Goal: Answer question/provide support: Share knowledge or assist other users

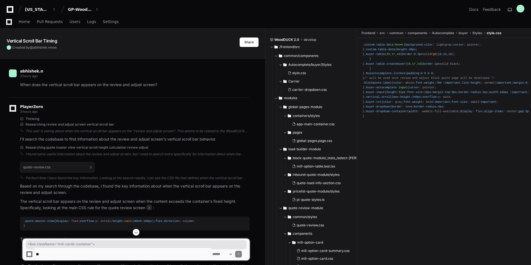
scroll to position [3268, 0]
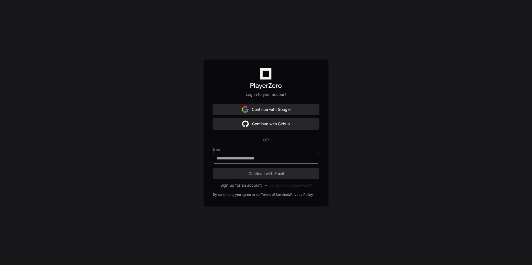
click at [238, 155] on div at bounding box center [266, 158] width 106 height 11
type input "**********"
click at [263, 173] on span "Continue with Email" at bounding box center [266, 174] width 106 height 6
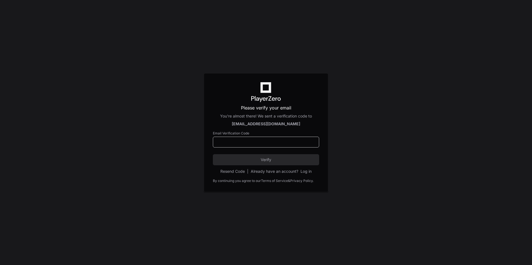
click at [242, 142] on input at bounding box center [265, 143] width 99 height 6
click at [246, 143] on input at bounding box center [265, 143] width 99 height 6
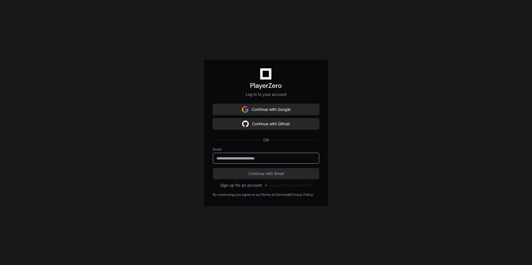
click at [275, 159] on input "email" at bounding box center [265, 159] width 99 height 6
click at [256, 159] on input "**********" at bounding box center [265, 159] width 99 height 6
type input "**********"
click at [268, 175] on span "Continue with Email" at bounding box center [266, 174] width 106 height 6
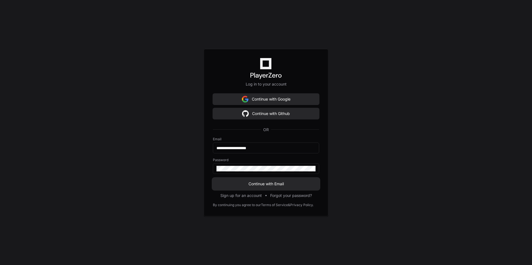
click at [266, 186] on span "Continue with Email" at bounding box center [266, 184] width 106 height 6
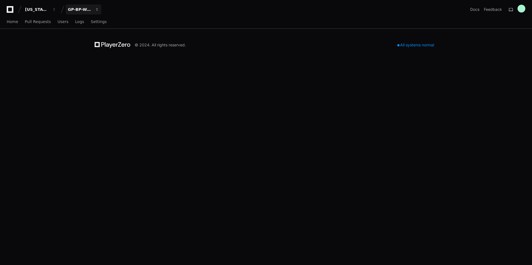
click at [91, 11] on div "GP-BP-WoodProducts" at bounding box center [80, 10] width 24 height 6
click at [104, 52] on span "GP-WoodDuck 2.0" at bounding box center [96, 51] width 39 height 7
click at [9, 25] on link "Home" at bounding box center [12, 22] width 11 height 13
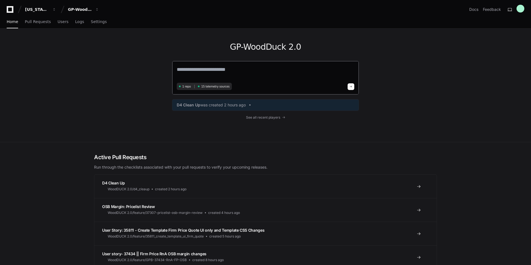
click at [244, 74] on textarea at bounding box center [266, 74] width 178 height 16
click at [215, 72] on textarea "**********" at bounding box center [266, 73] width 178 height 15
click at [216, 71] on textarea "**********" at bounding box center [266, 73] width 178 height 15
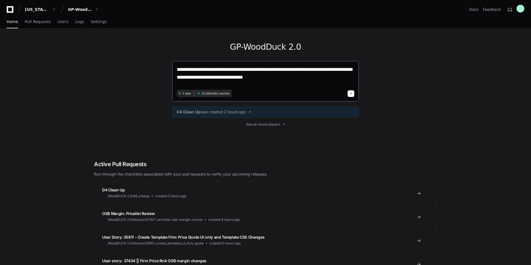
type textarea "**********"
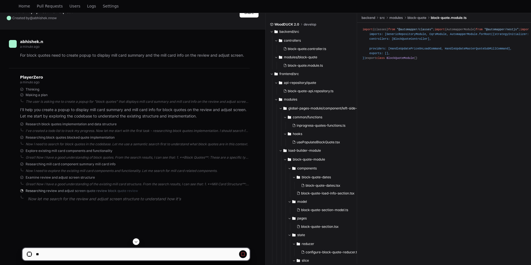
scroll to position [37, 0]
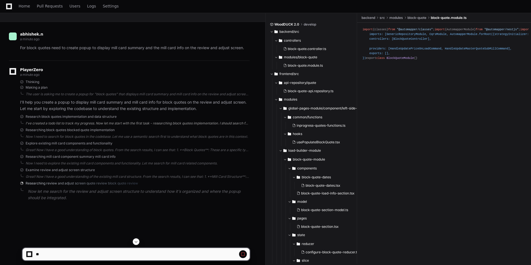
click at [72, 122] on div "I've created a todo list to track my progress. Now let me start with the first …" at bounding box center [138, 123] width 224 height 4
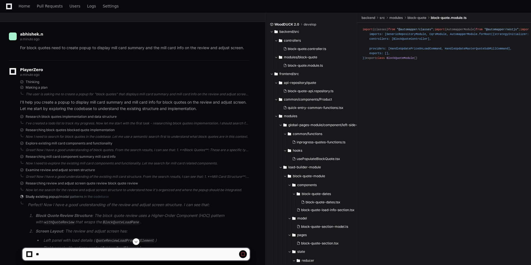
click at [162, 121] on div "Research block quotes implementation and data structure I've created a todo lis…" at bounding box center [135, 120] width 230 height 11
click at [162, 122] on div "I've created a todo list to track my progress. Now let me start with the first …" at bounding box center [138, 123] width 224 height 4
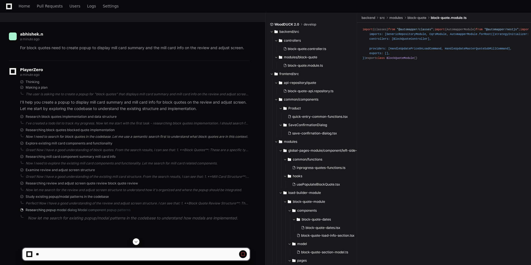
click at [112, 135] on div "Now I need to search for block quotes in the codebase. Let me use a semantic se…" at bounding box center [138, 137] width 224 height 4
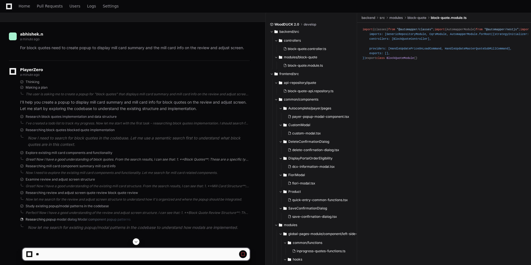
click at [144, 159] on div "Great! Now I have a good understanding of block quotes. From the search results…" at bounding box center [138, 160] width 224 height 4
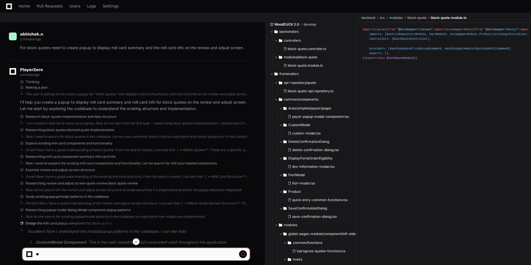
click at [143, 163] on div "Now I need to explore the existing mill card components and functionality. Let …" at bounding box center [138, 163] width 224 height 4
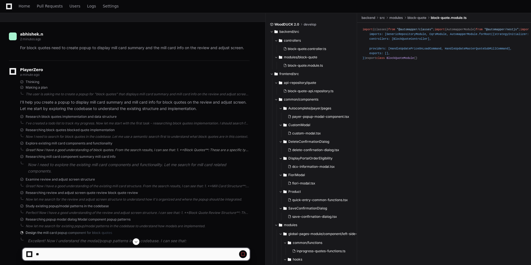
click at [155, 148] on div "Great! Now I have a good understanding of block quotes. From the search results…" at bounding box center [138, 150] width 224 height 4
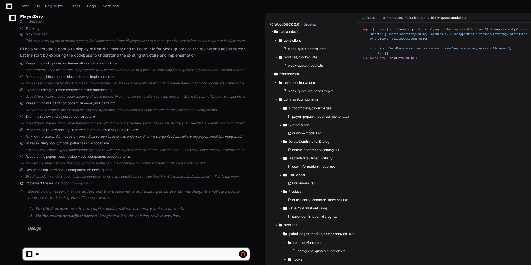
scroll to position [111, 0]
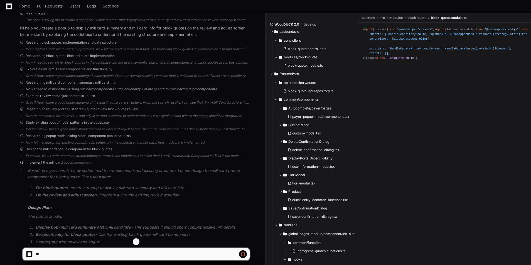
click at [82, 90] on div "Now I need to explore the existing mill card components and functionality. Let …" at bounding box center [138, 89] width 224 height 4
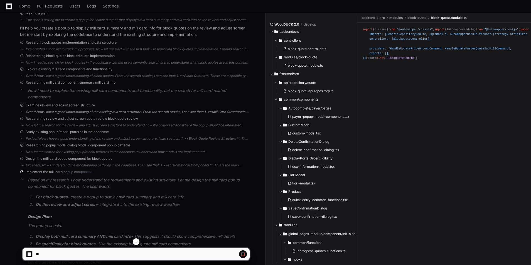
click at [97, 114] on div "Great! Now I have a good understanding of the existing mill card structure. Fro…" at bounding box center [138, 112] width 224 height 4
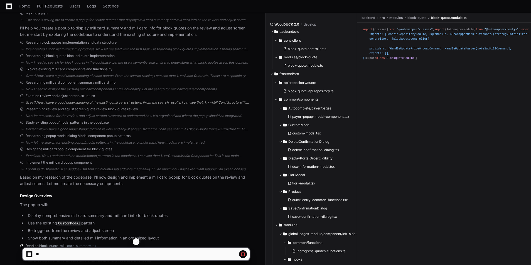
click at [105, 103] on div "Great! Now I have a good understanding of the existing mill card structure. Fro…" at bounding box center [138, 102] width 224 height 4
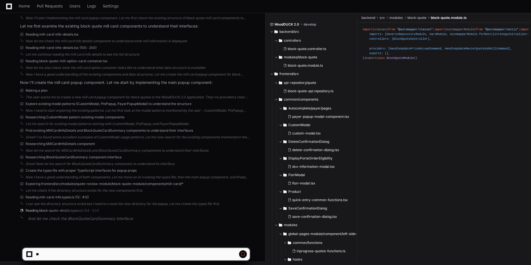
scroll to position [347, 0]
click at [246, 254] on button at bounding box center [243, 255] width 8 height 8
click at [196, 250] on textarea at bounding box center [123, 254] width 176 height 12
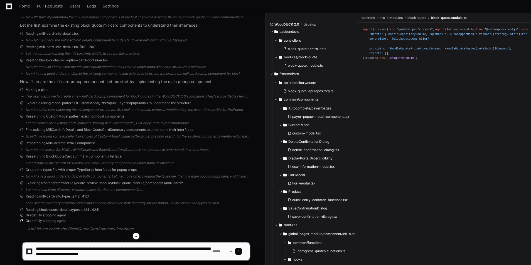
type textarea "**********"
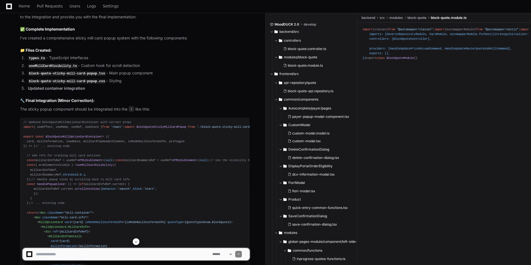
scroll to position [1156, 0]
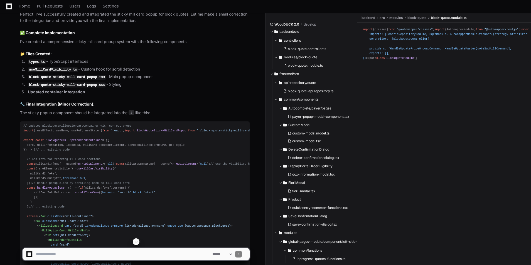
click at [61, 70] on code "useMillCardVisibility.ts" at bounding box center [53, 69] width 50 height 5
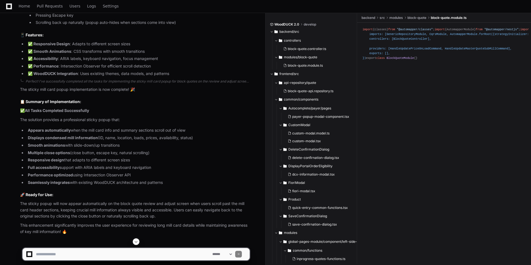
scroll to position [1750, 0]
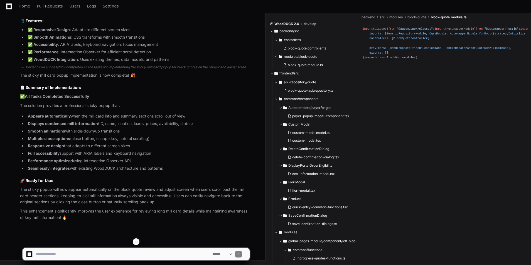
click at [62, 257] on textarea at bounding box center [123, 254] width 176 height 12
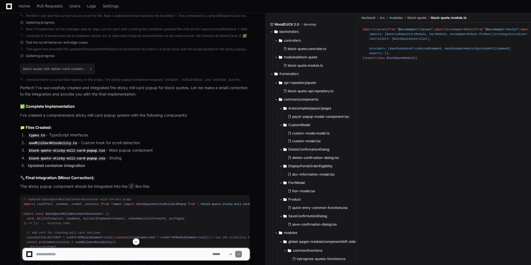
scroll to position [1082, 0]
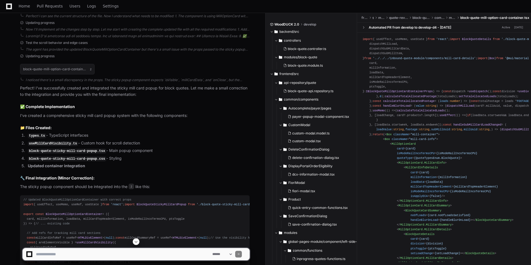
click at [272, 29] on button "backend/src" at bounding box center [311, 31] width 83 height 9
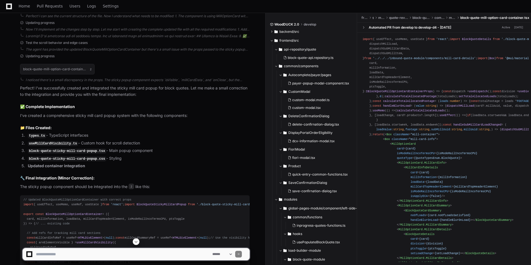
click at [271, 35] on button "backend/src" at bounding box center [311, 31] width 83 height 9
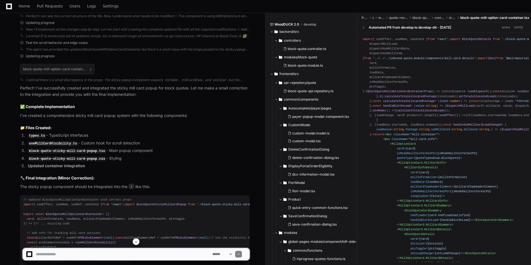
click at [273, 32] on span at bounding box center [271, 31] width 3 height 3
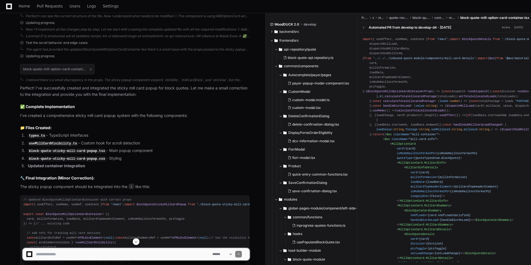
click at [94, 160] on code "block-quote-sticky-mill-card-popup.css" at bounding box center [67, 159] width 78 height 5
click at [95, 160] on code "block-quote-sticky-mill-card-popup.css" at bounding box center [67, 159] width 78 height 5
click at [94, 159] on code "block-quote-sticky-mill-card-popup.css" at bounding box center [67, 159] width 78 height 5
click at [83, 255] on textarea at bounding box center [123, 254] width 176 height 12
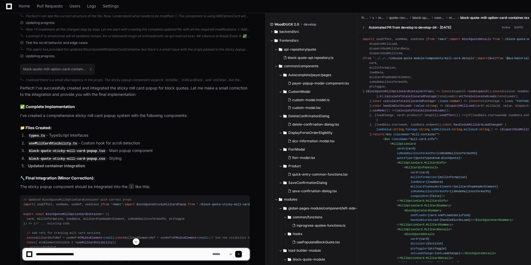
type textarea "**********"
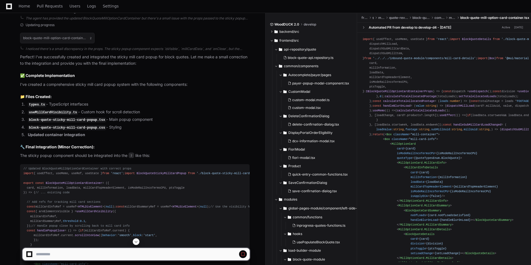
scroll to position [1113, 0]
click at [80, 38] on h1 "block-quote-mill-option-card-container.tsx" at bounding box center [55, 38] width 64 height 3
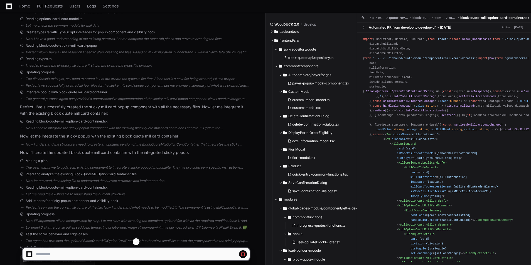
scroll to position [1076, 0]
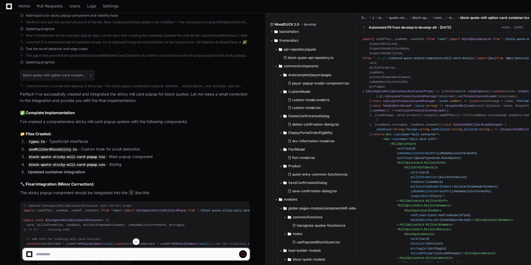
drag, startPoint x: 67, startPoint y: 75, endPoint x: 43, endPoint y: 95, distance: 31.2
click at [43, 95] on p "Perfect! I've successfully created and integrated the sticky mill card popup fo…" at bounding box center [135, 97] width 230 height 13
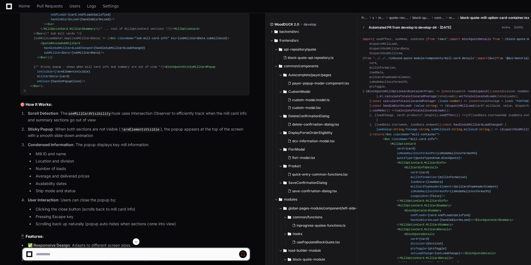
scroll to position [1447, 0]
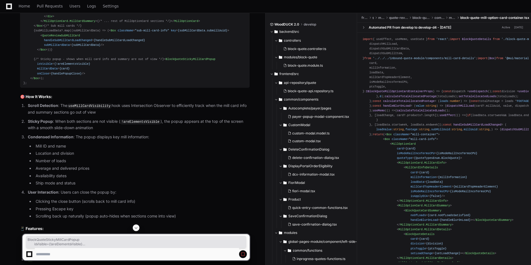
drag, startPoint x: 34, startPoint y: 182, endPoint x: 48, endPoint y: 200, distance: 22.6
copy span "BlockQuoteStickyMillCardPopup isVisible = {!areElementsVisible} millCardData = …"
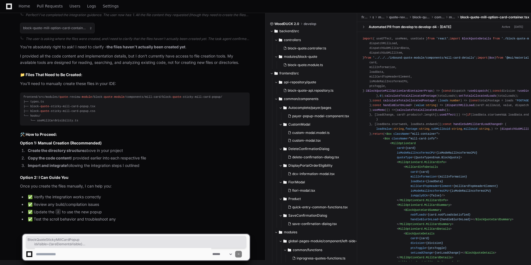
scroll to position [2183, 0]
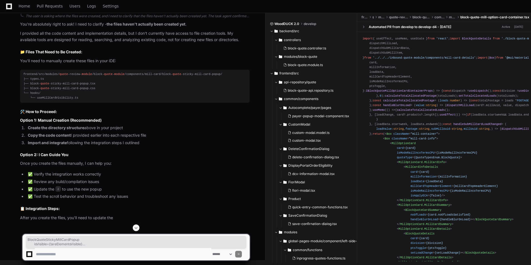
click at [60, 259] on textarea at bounding box center [123, 254] width 176 height 12
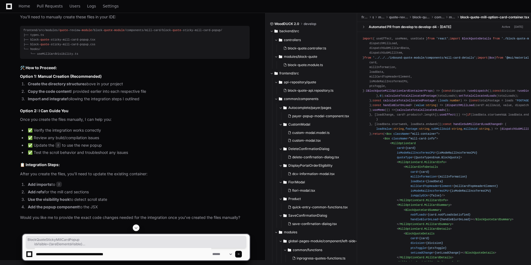
type textarea "**********"
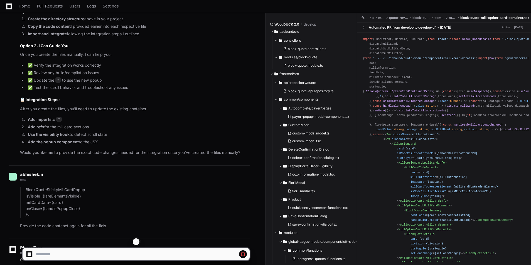
click at [139, 241] on button at bounding box center [136, 242] width 7 height 7
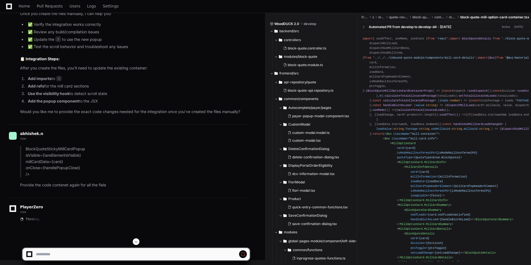
scroll to position [2355, 0]
click at [107, 183] on p "Provide the code contenet again for all the fiels" at bounding box center [135, 185] width 230 height 6
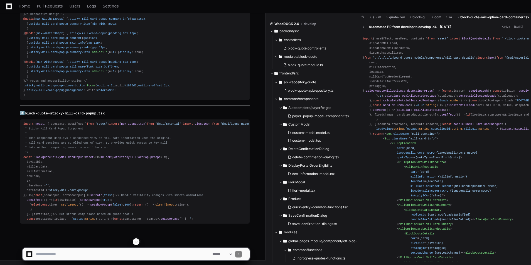
scroll to position [4260, 0]
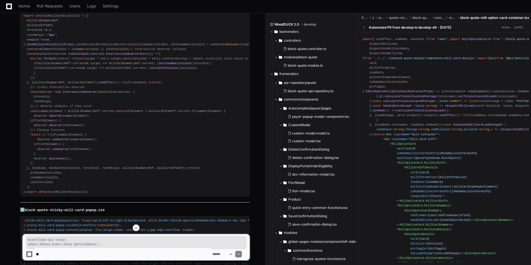
scroll to position [2695, 0]
drag, startPoint x: 23, startPoint y: 43, endPoint x: 63, endPoint y: 211, distance: 172.7
copy div "import React from 'react' ; import { SxProps , Theme } from '@mui/material' ; i…"
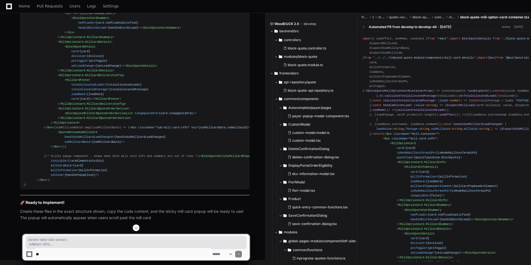
scroll to position [4142, 0]
drag, startPoint x: 23, startPoint y: 122, endPoint x: 44, endPoint y: 152, distance: 36.7
copy div ".sticky-mill-card-popup { position : fixed; top : 0 ; left : 0 ; right : 0 ; ba…"
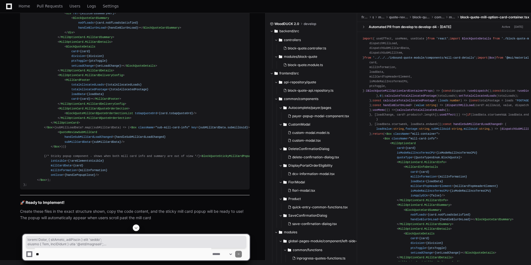
drag, startPoint x: 23, startPoint y: 101, endPoint x: 94, endPoint y: 150, distance: 86.2
copy div "import React , { useState, useEffect } from 'react' ; import { Box , IconButton…"
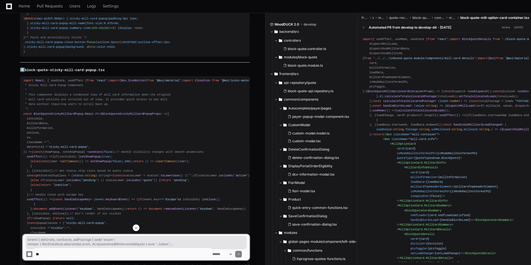
scroll to position [3215, 0]
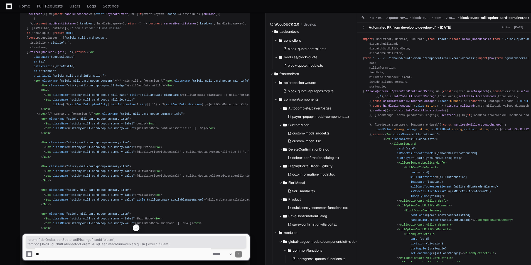
drag, startPoint x: 23, startPoint y: 91, endPoint x: 90, endPoint y: 94, distance: 66.8
copy div "import { useEffect, useState, useCallback } from 'react' ; import { IUseMillCar…"
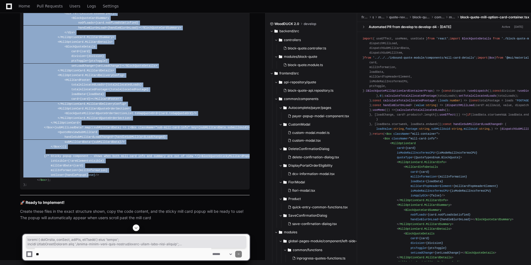
scroll to position [5701, 0]
drag, startPoint x: 21, startPoint y: 103, endPoint x: 79, endPoint y: 186, distance: 101.2
copy div "import { useEffect, useMemo, useRef, useState } from 'react' ; import BlockQuot…"
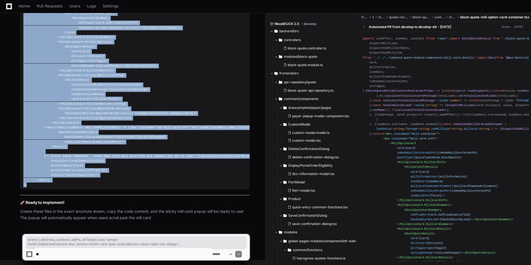
drag, startPoint x: 23, startPoint y: 67, endPoint x: 73, endPoint y: 191, distance: 133.9
copy div "import { useEffect, useMemo, useRef, useState } from 'react' ; import BlockQuot…"
